Goal: Use online tool/utility: Use online tool/utility

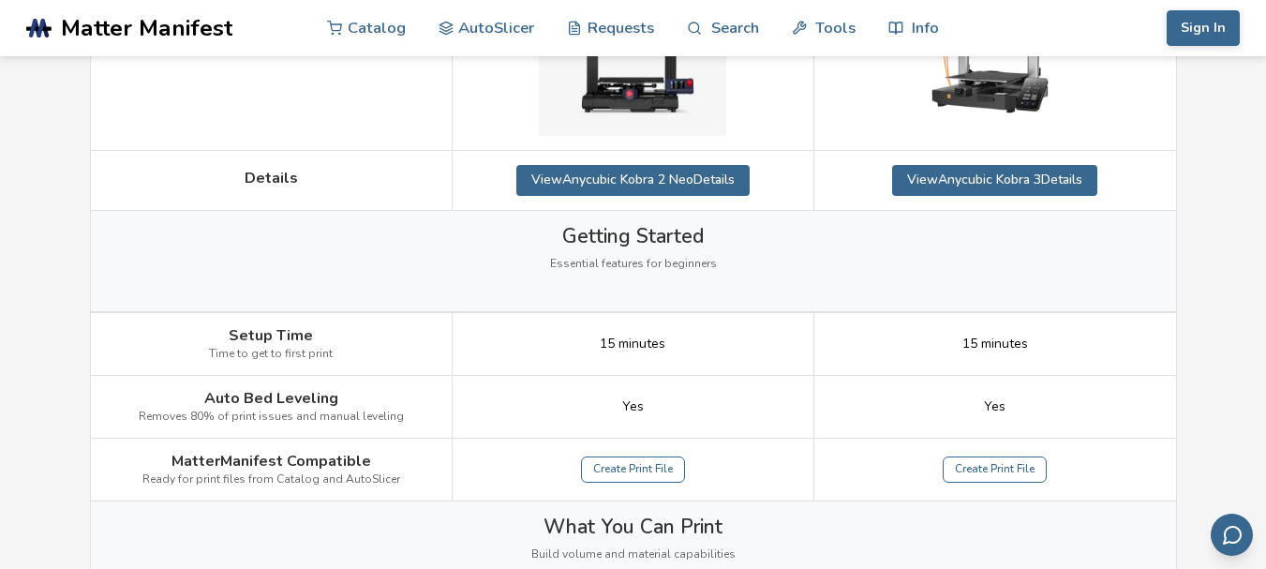
scroll to position [656, 0]
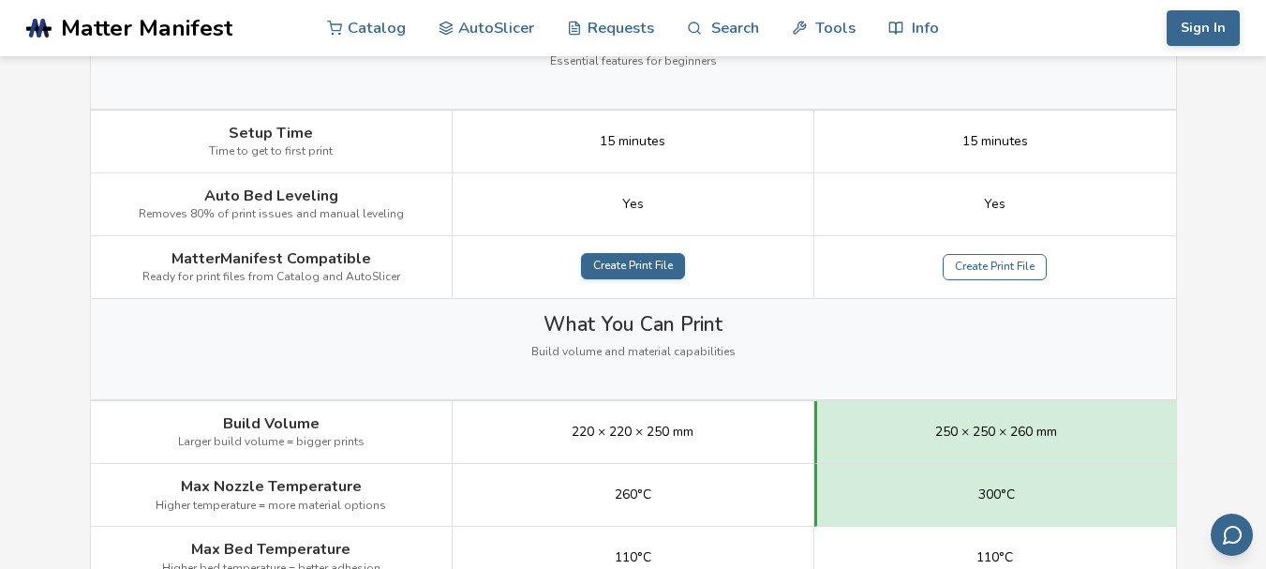
click at [628, 267] on link "Create Print File" at bounding box center [633, 266] width 104 height 26
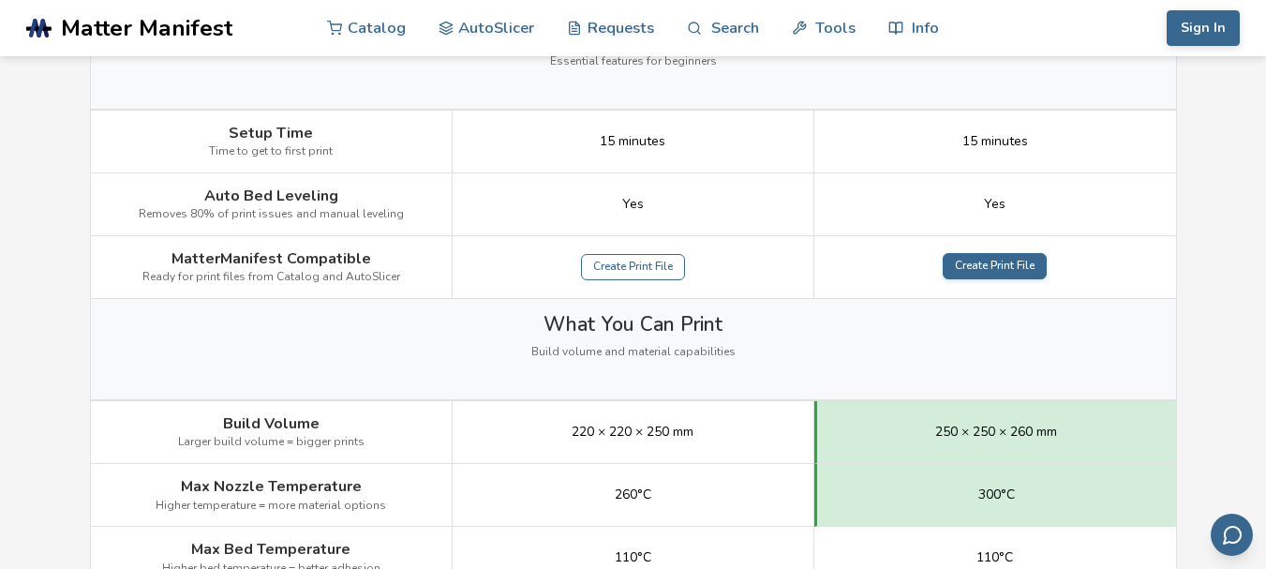
click at [990, 274] on link "Create Print File" at bounding box center [994, 266] width 104 height 26
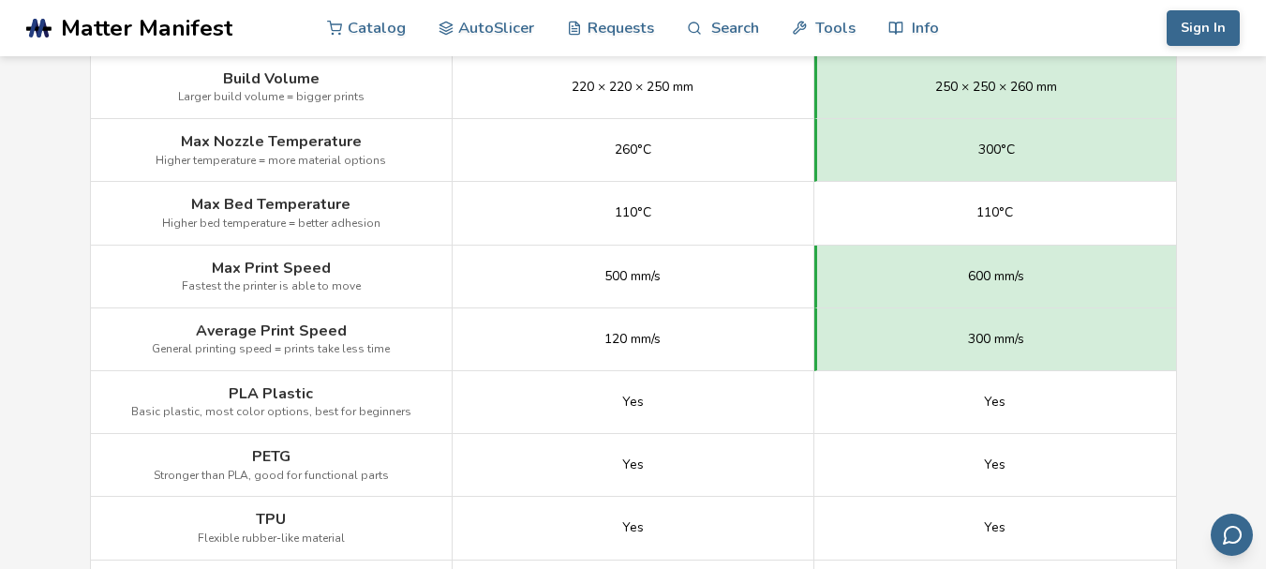
scroll to position [1030, 0]
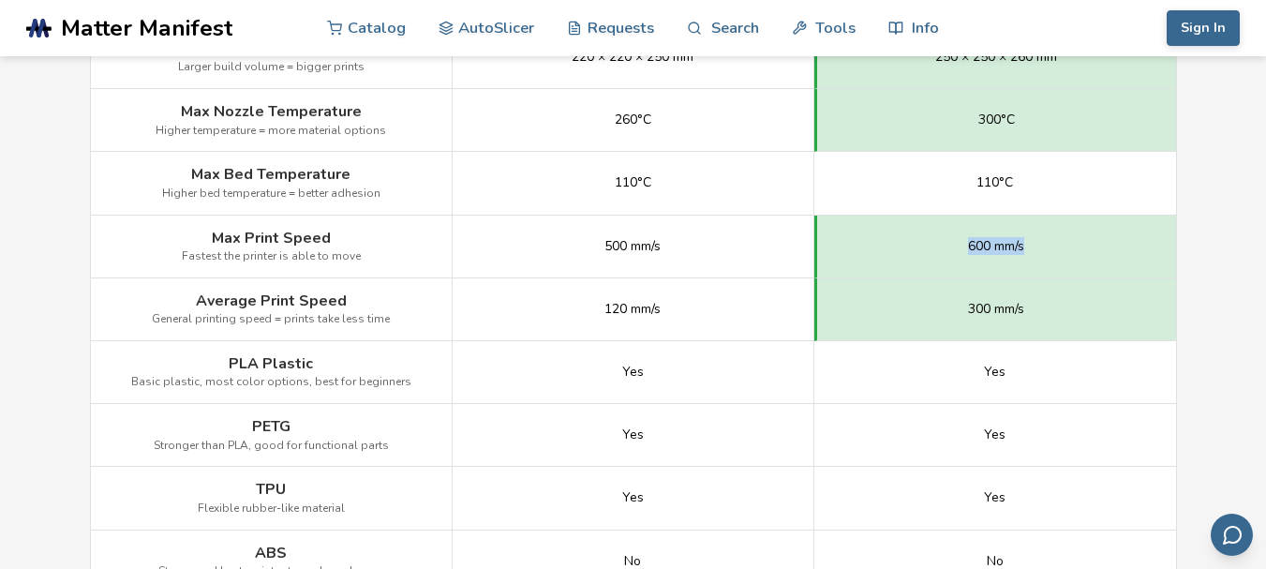
drag, startPoint x: 946, startPoint y: 246, endPoint x: 1067, endPoint y: 250, distance: 120.9
click at [1067, 250] on div "600 mm/s" at bounding box center [995, 246] width 362 height 63
click at [1067, 249] on div "600 mm/s" at bounding box center [995, 246] width 362 height 63
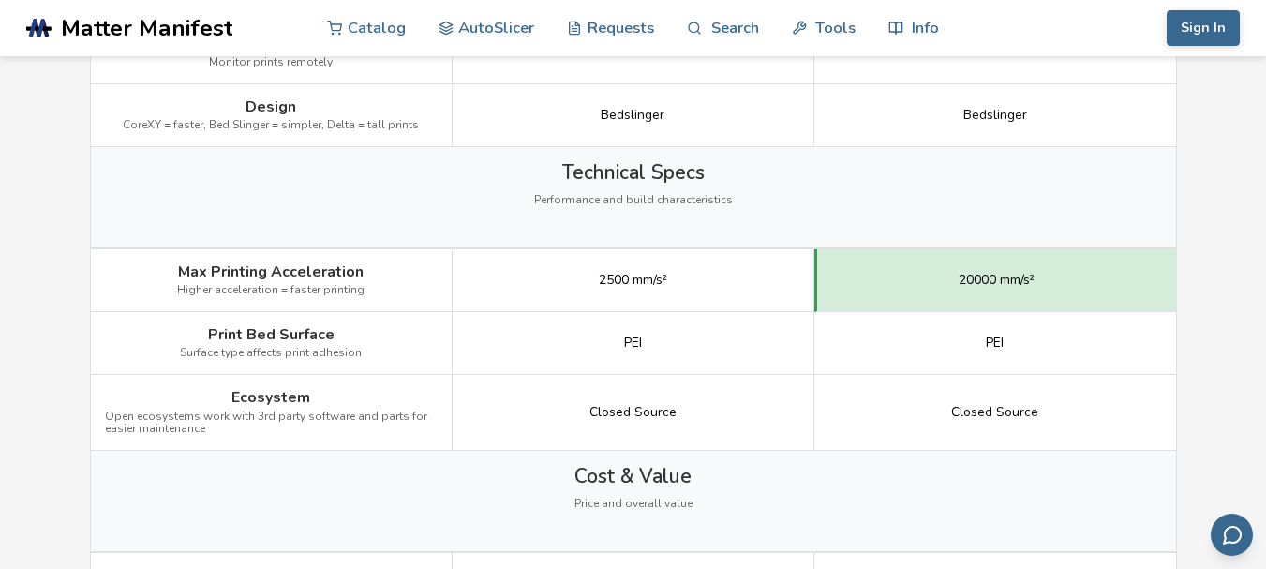
scroll to position [2398, 0]
